Goal: Navigation & Orientation: Find specific page/section

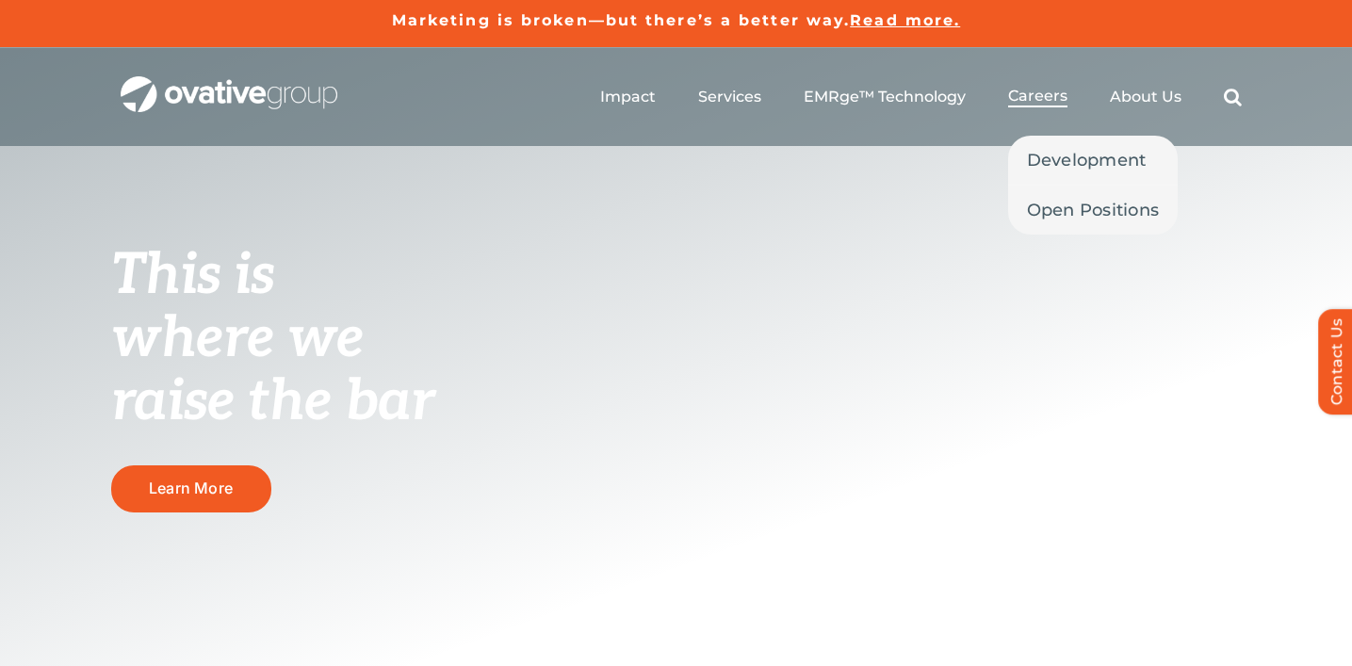
click at [1036, 103] on span "Careers" at bounding box center [1037, 96] width 59 height 19
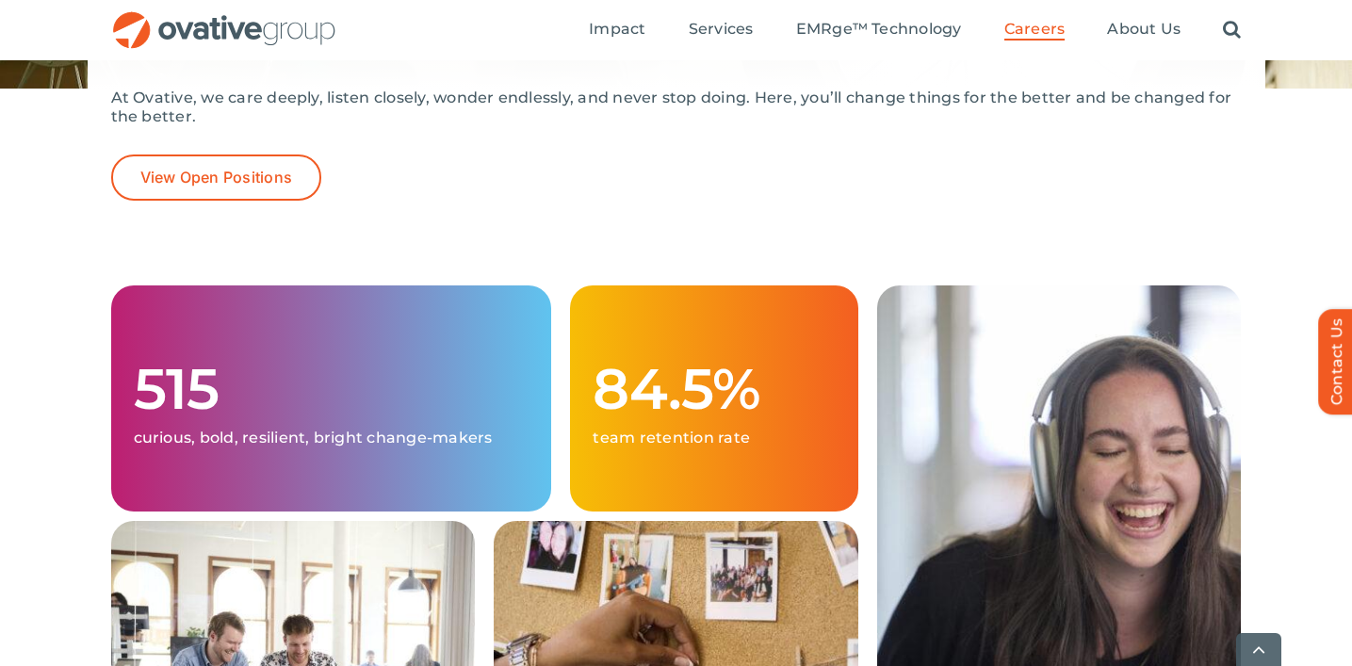
scroll to position [412, 0]
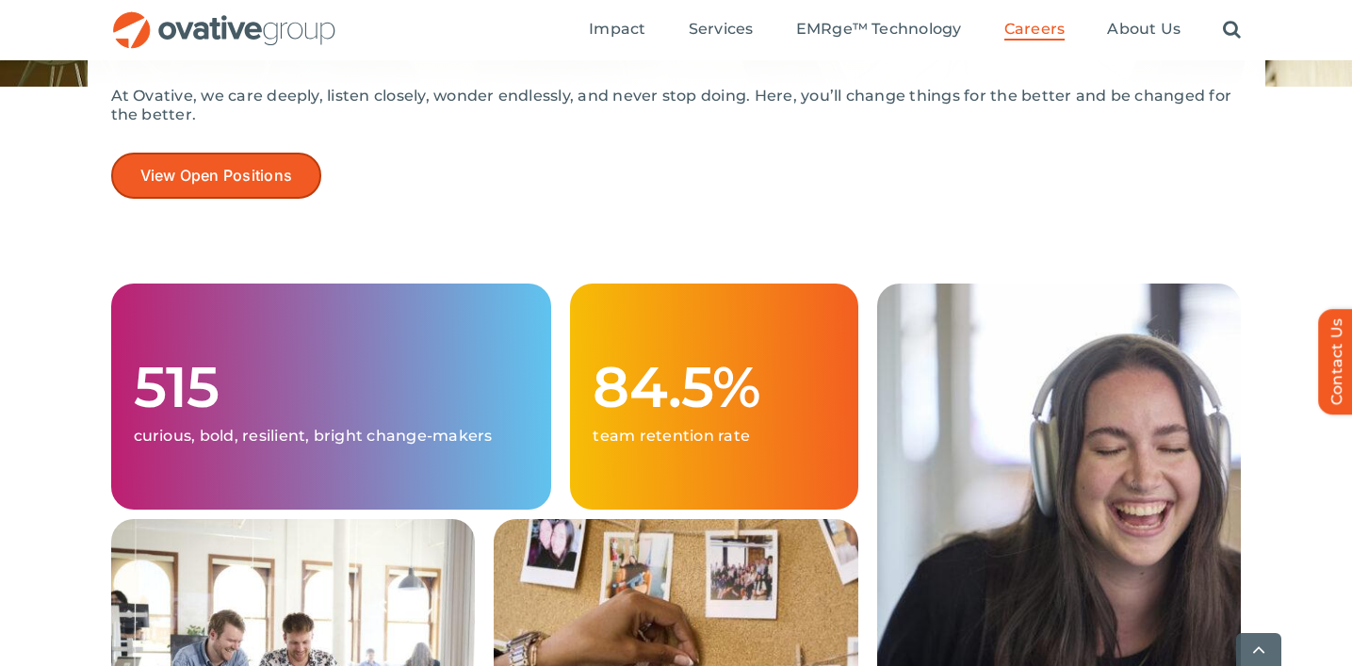
click at [186, 179] on span "View Open Positions" at bounding box center [216, 176] width 153 height 18
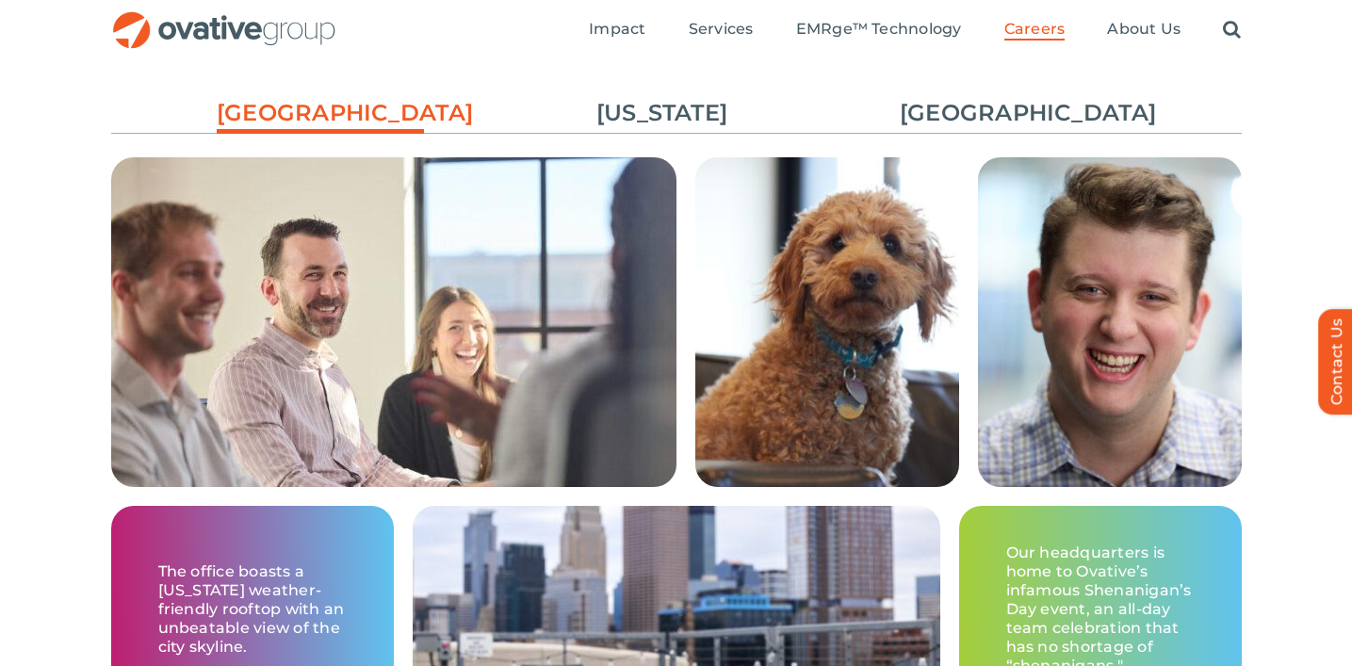
scroll to position [2913, 0]
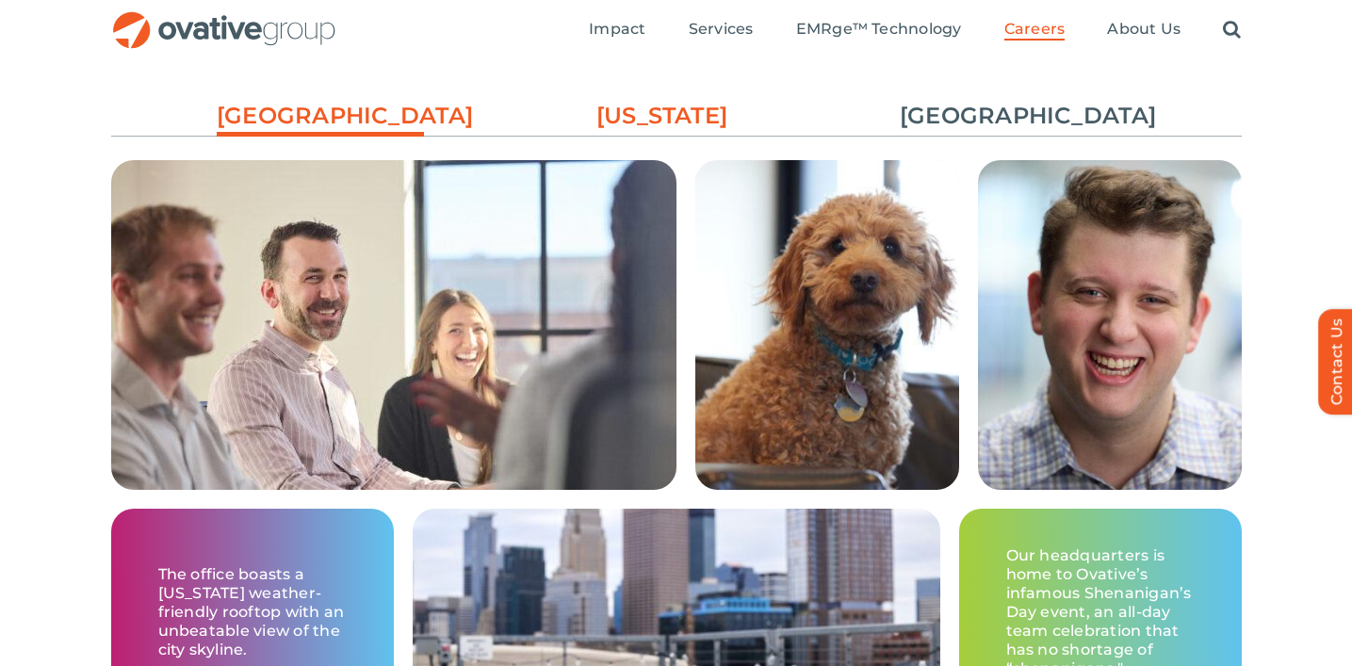
click at [677, 121] on link "[US_STATE]" at bounding box center [662, 116] width 207 height 32
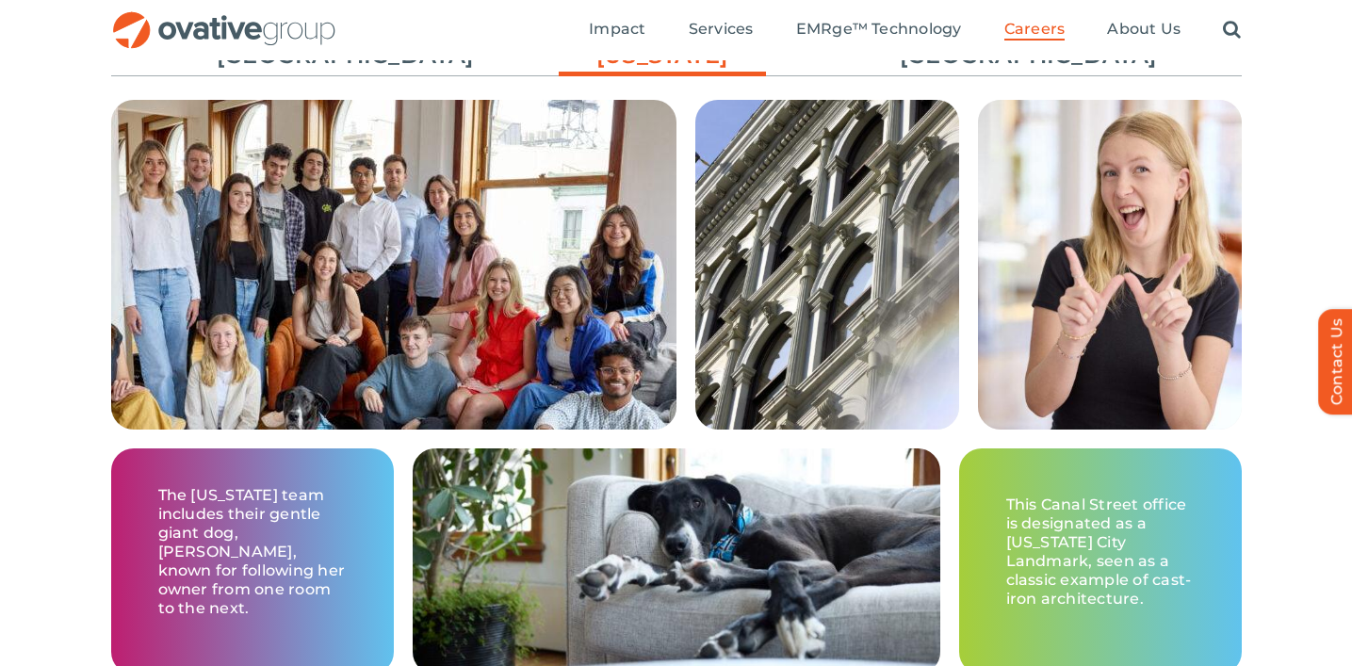
scroll to position [2969, 0]
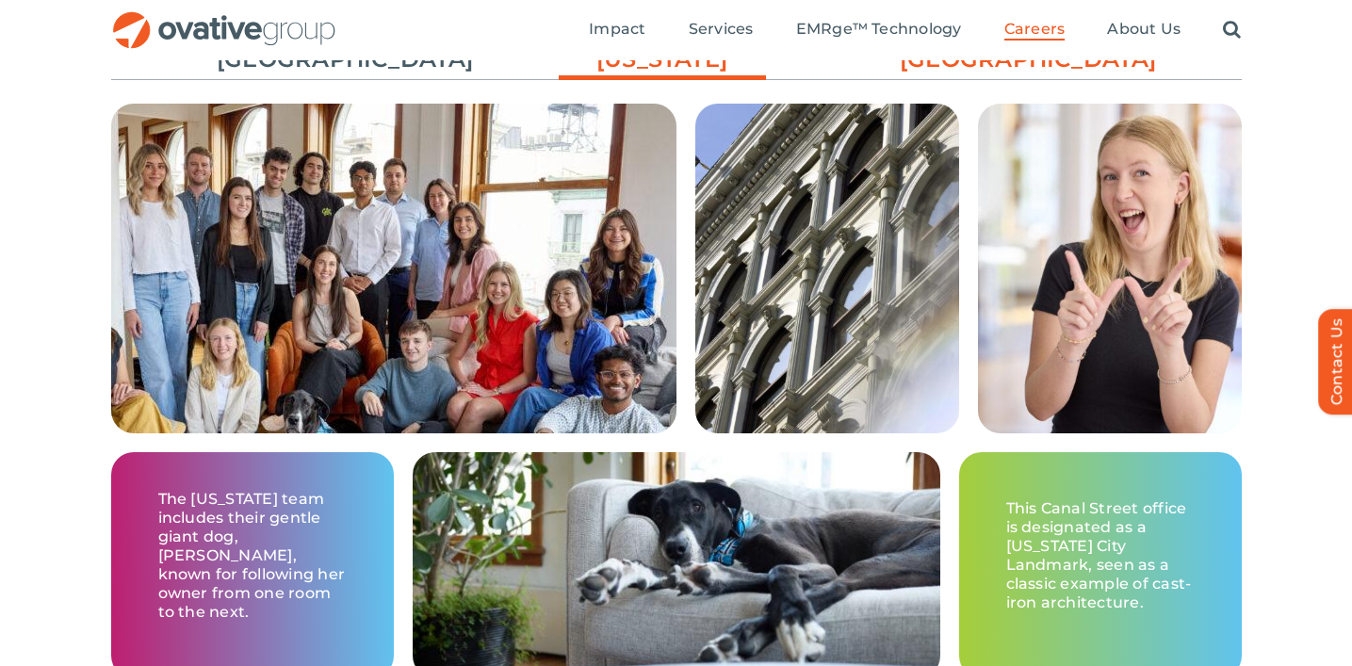
click at [1005, 70] on link "[GEOGRAPHIC_DATA]" at bounding box center [1003, 59] width 207 height 32
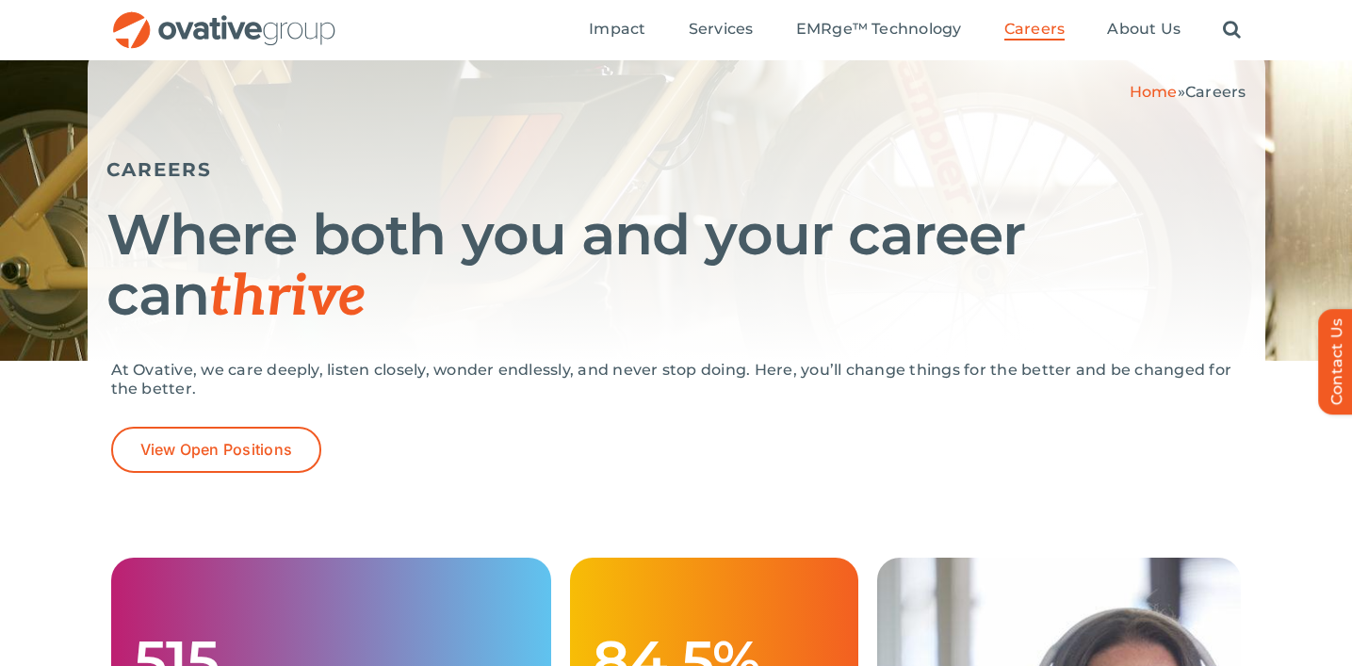
scroll to position [0, 0]
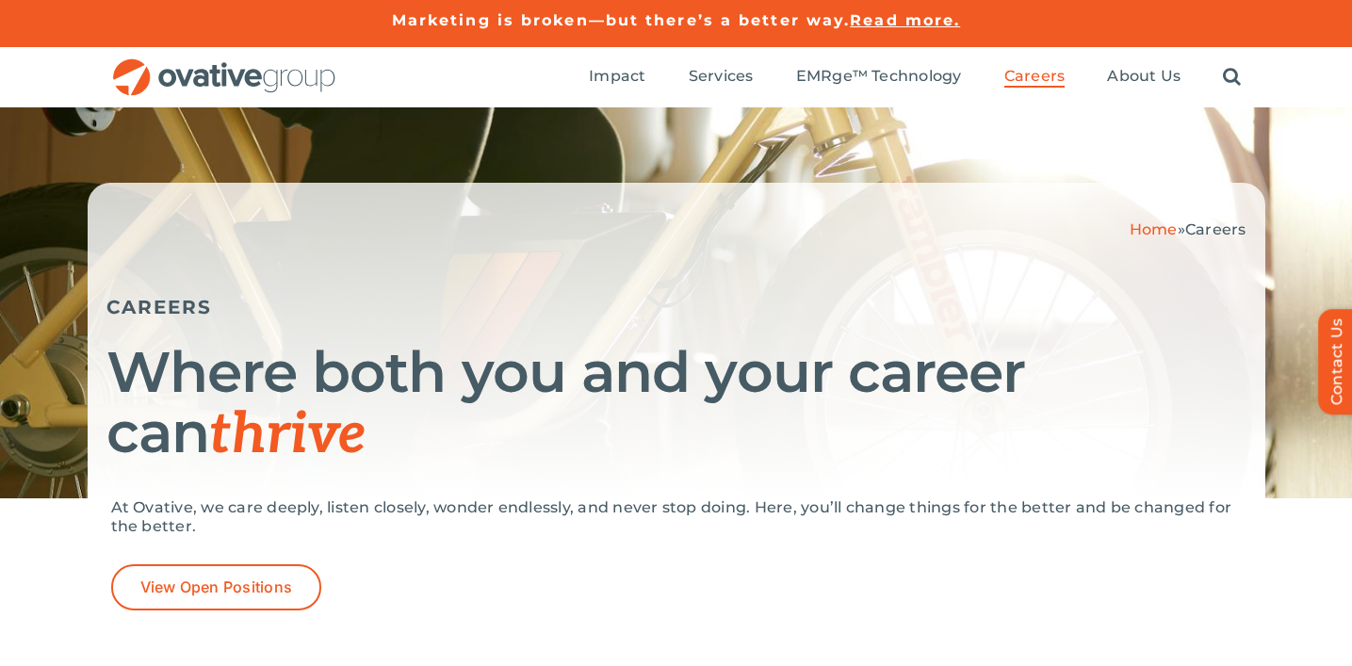
click at [757, 75] on ul "Impact Expert Insights Case Studies Awards & Press Services Media Measurement C…" at bounding box center [915, 77] width 652 height 60
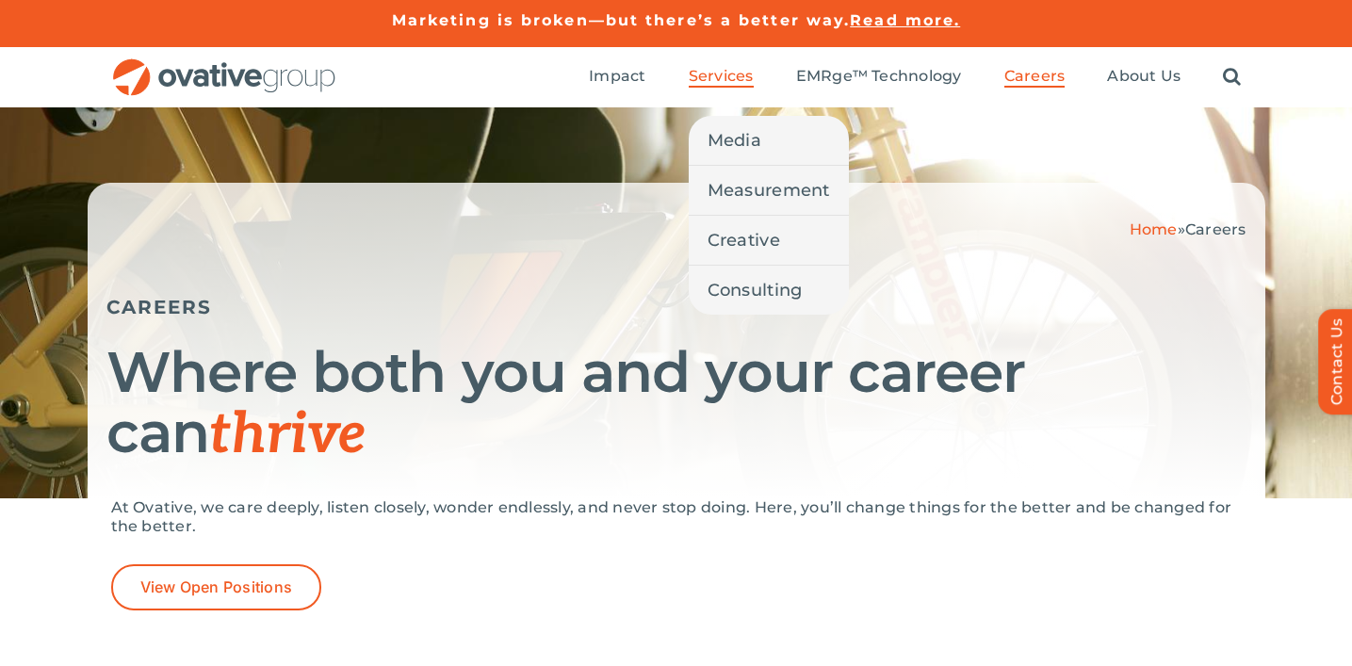
click at [740, 75] on span "Services" at bounding box center [721, 76] width 65 height 19
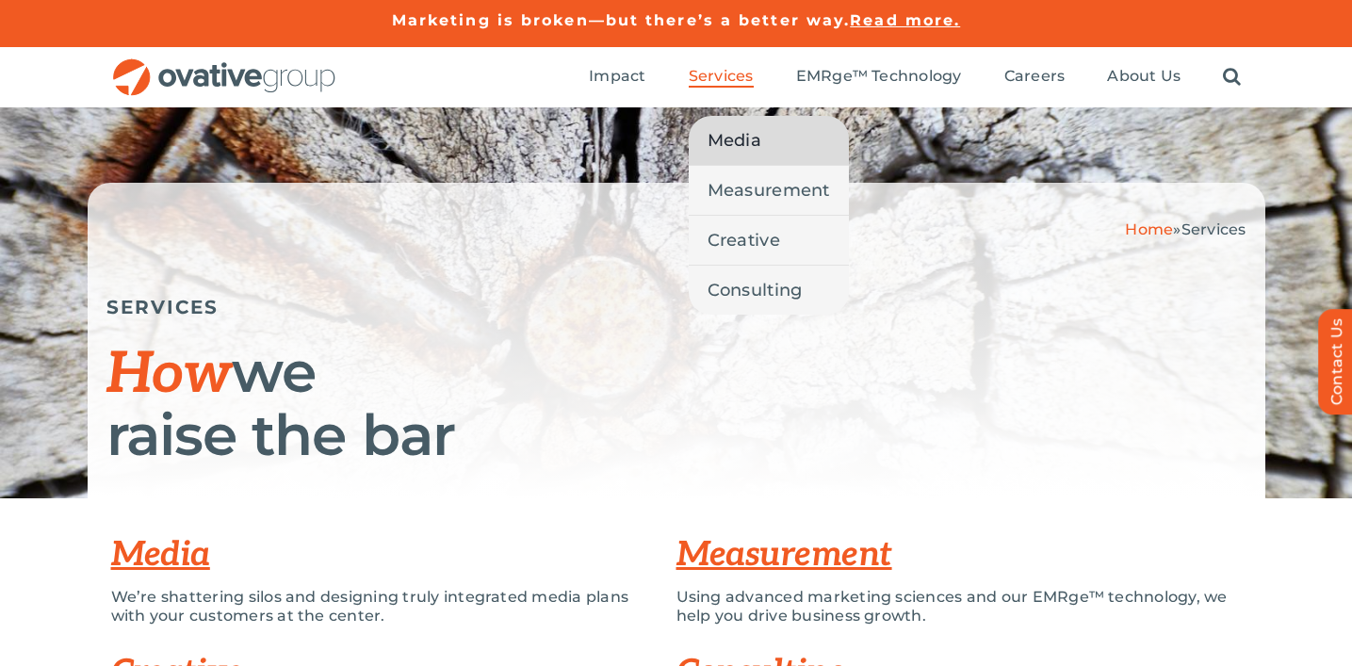
click at [757, 148] on span "Media" at bounding box center [734, 140] width 54 height 26
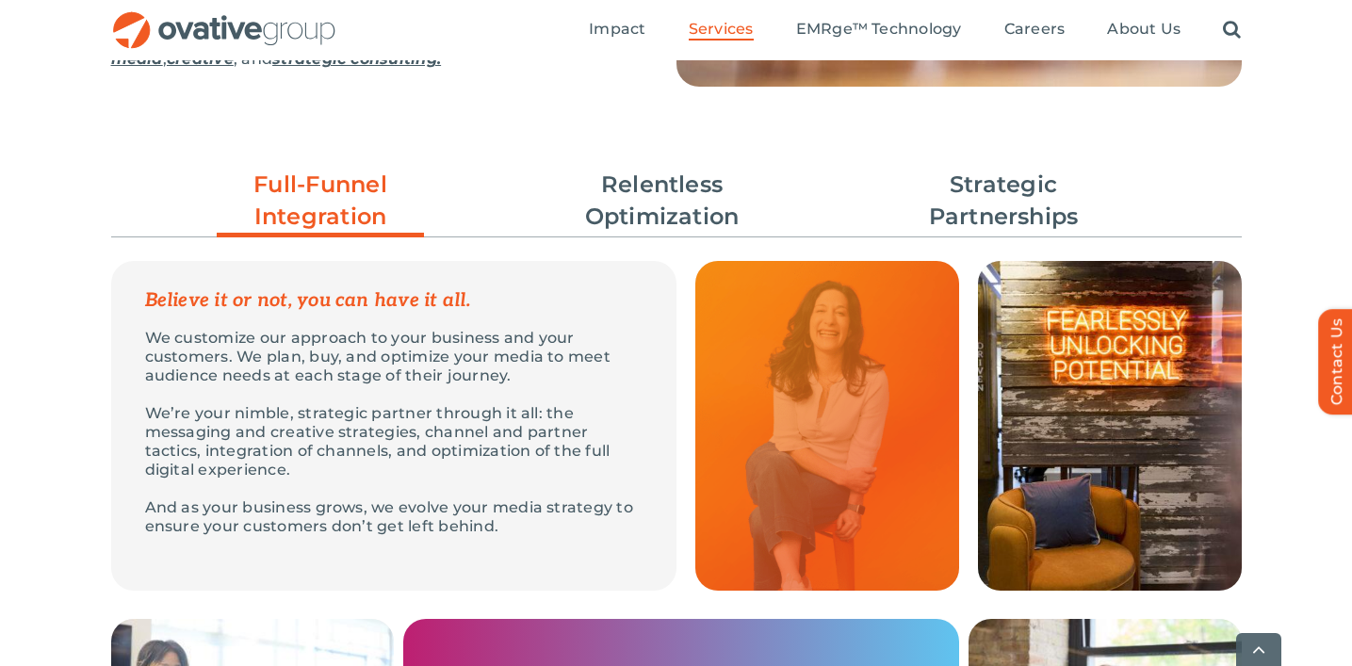
scroll to position [510, 0]
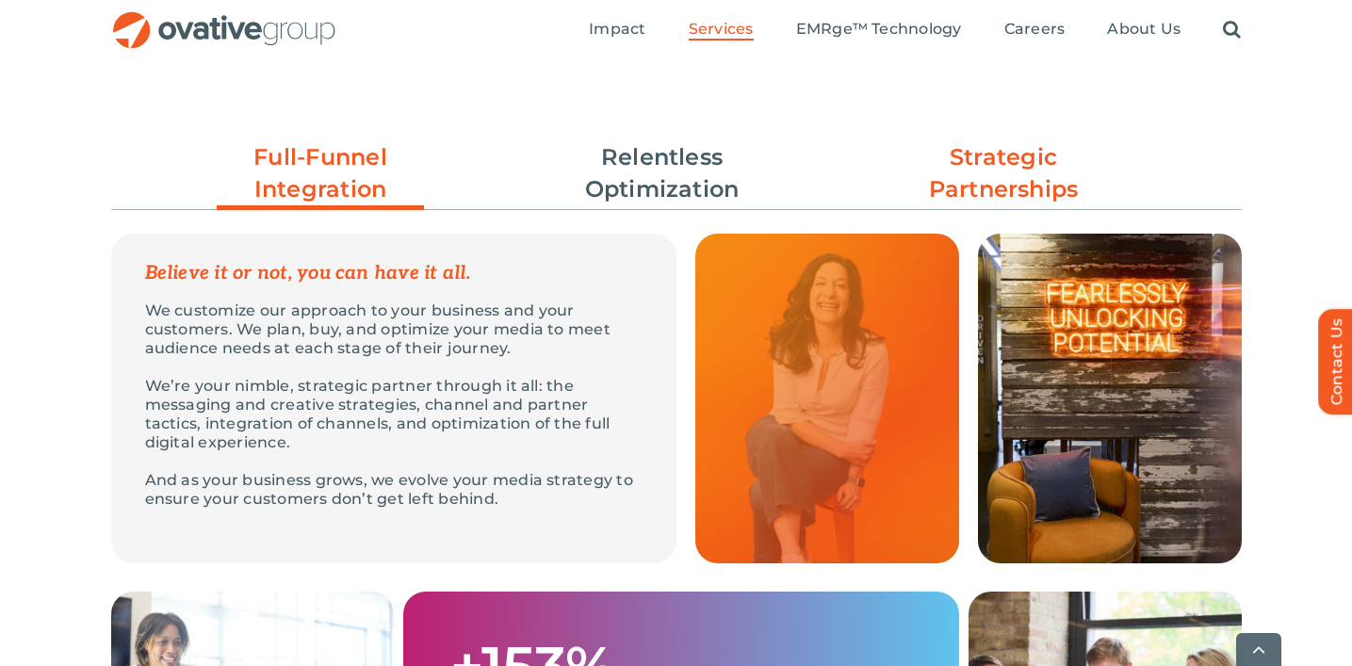
click at [985, 190] on link "Strategic Partnerships" at bounding box center [1003, 173] width 207 height 64
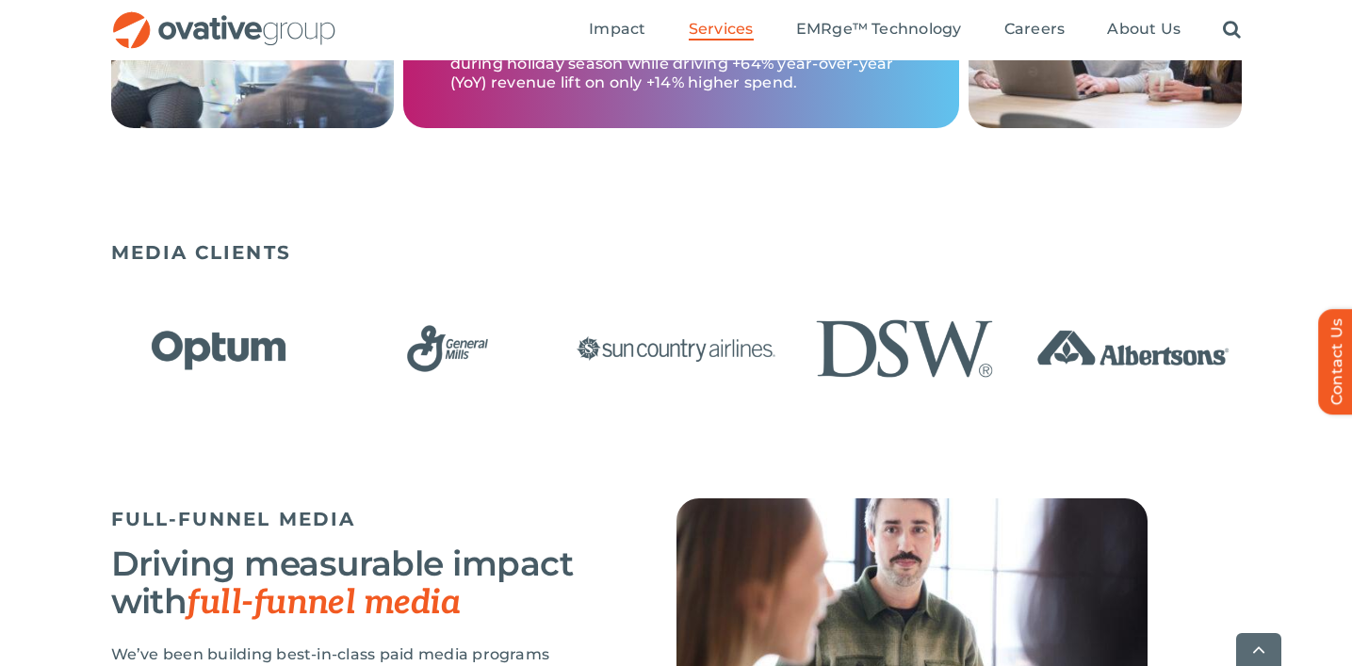
scroll to position [1200, 0]
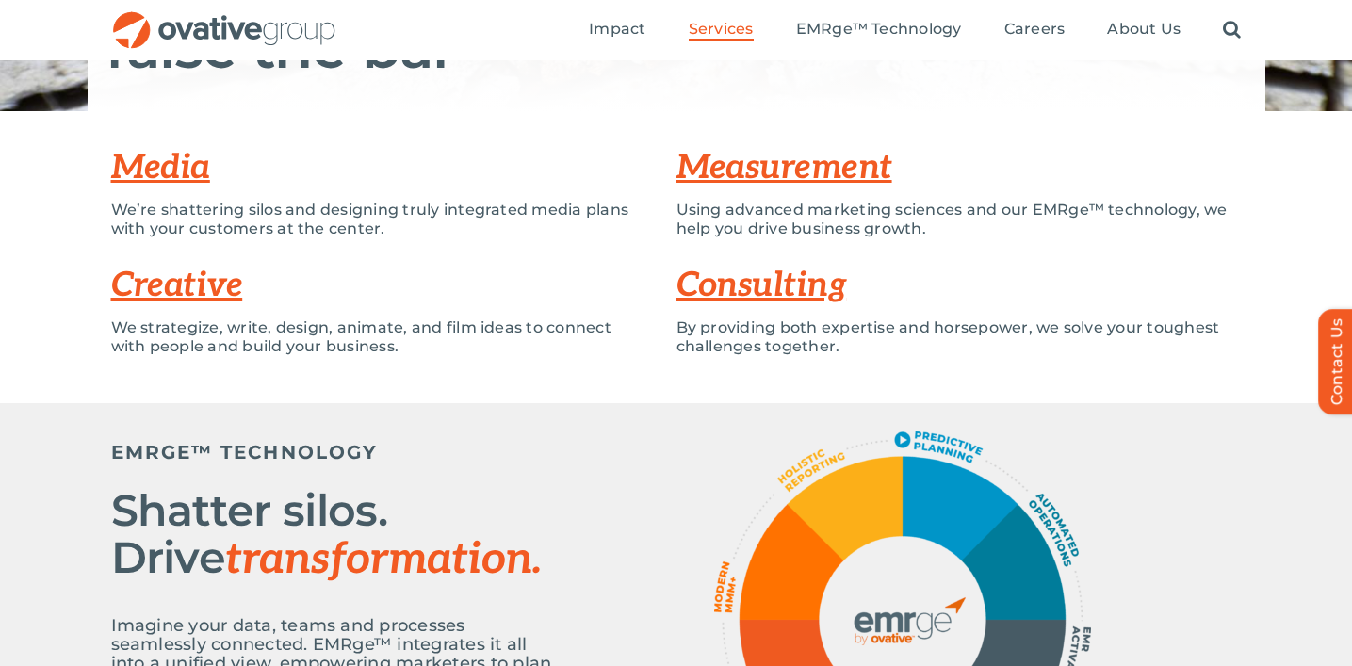
scroll to position [386, 0]
click at [173, 168] on link "Media" at bounding box center [160, 168] width 99 height 41
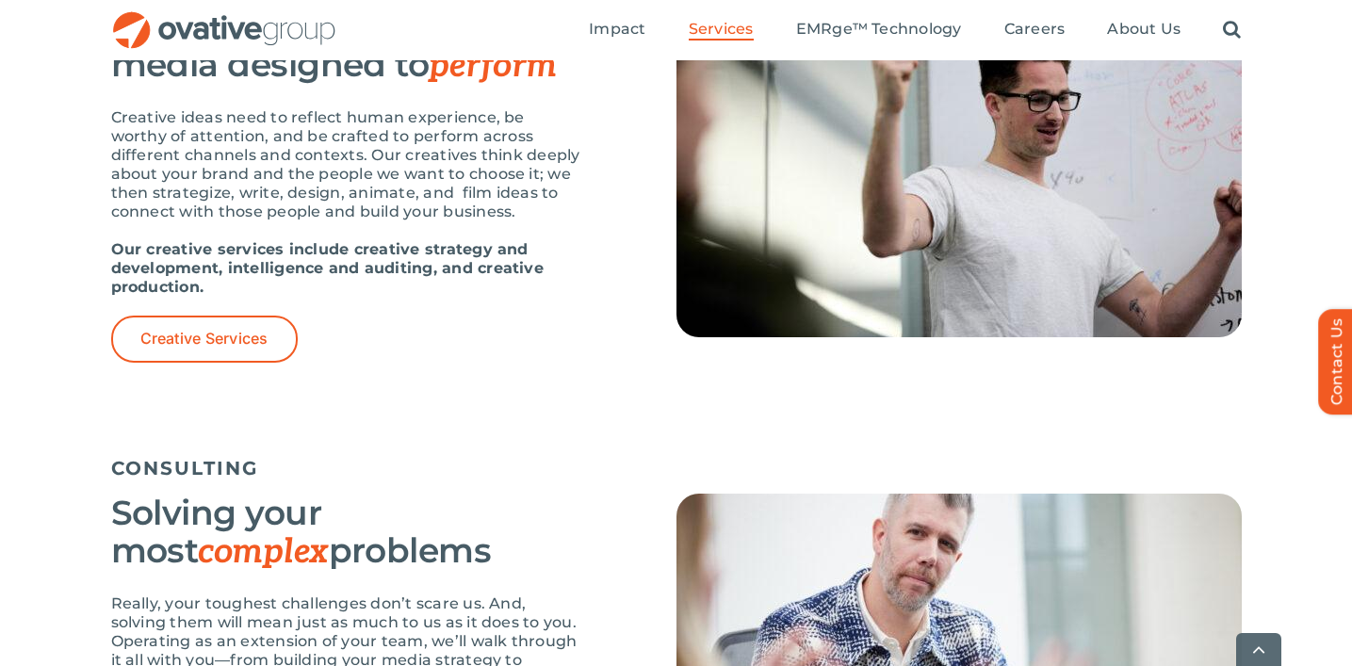
scroll to position [2270, 0]
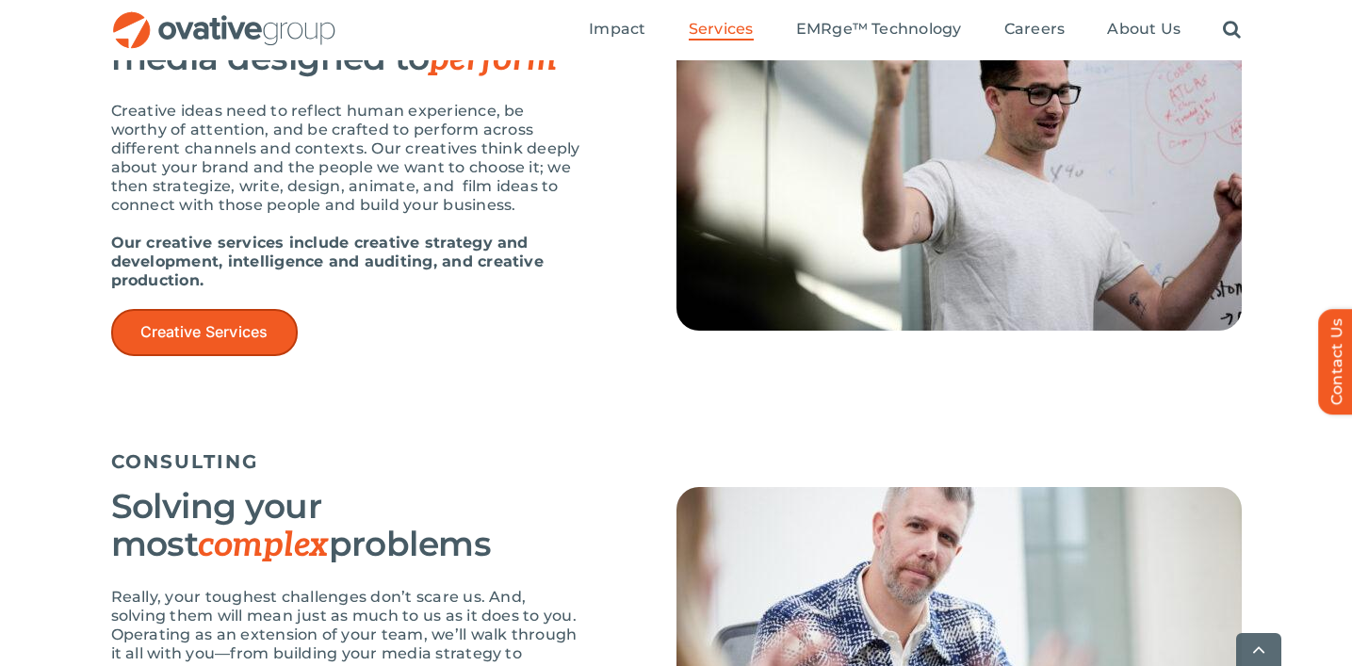
click at [211, 335] on span "Creative Services" at bounding box center [204, 332] width 128 height 18
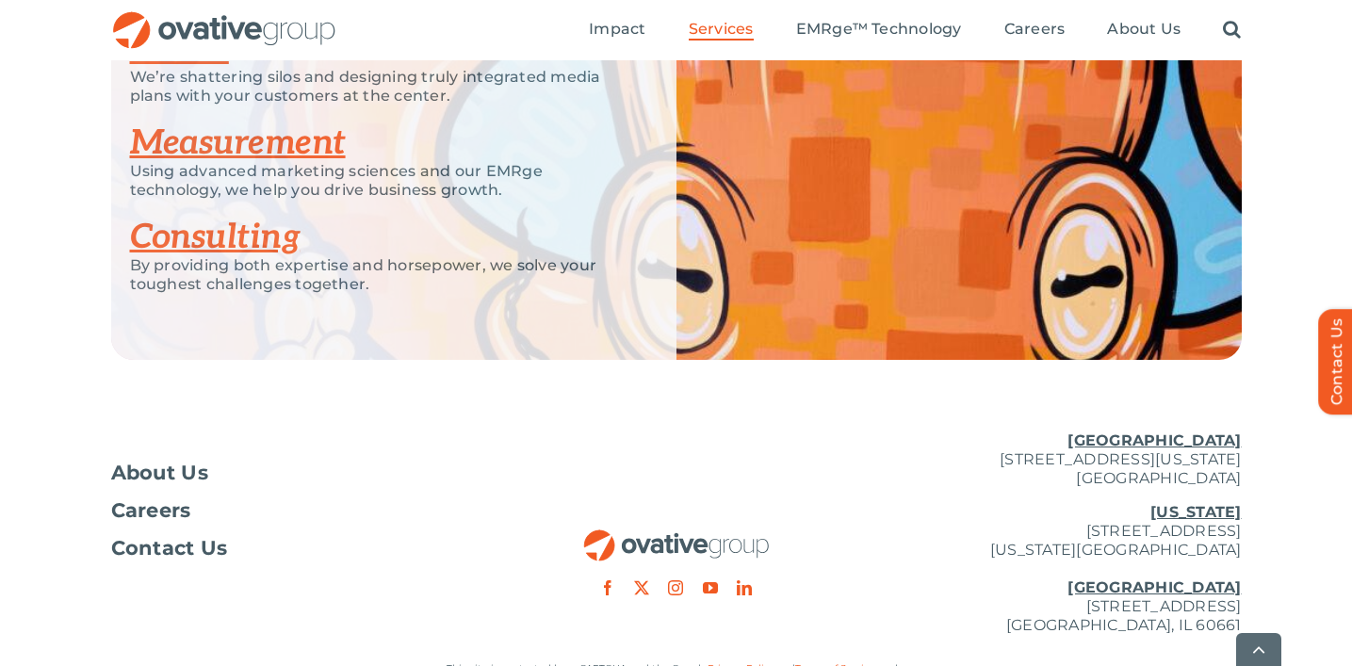
scroll to position [3087, 0]
